Goal: Navigation & Orientation: Find specific page/section

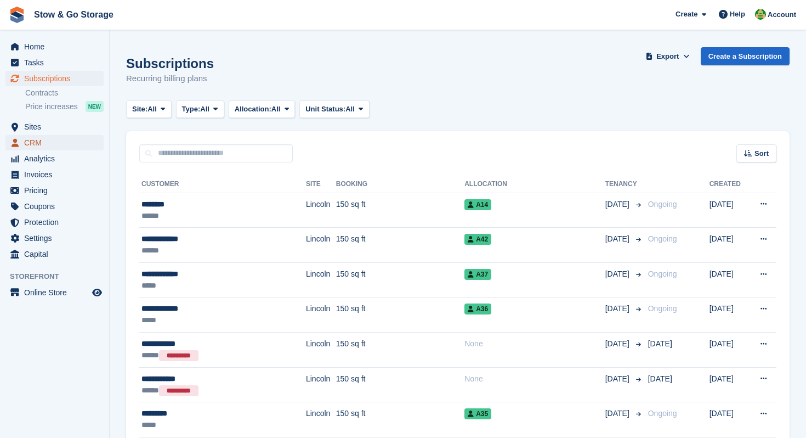
click at [39, 145] on span "CRM" at bounding box center [57, 142] width 66 height 15
